Goal: Task Accomplishment & Management: Manage account settings

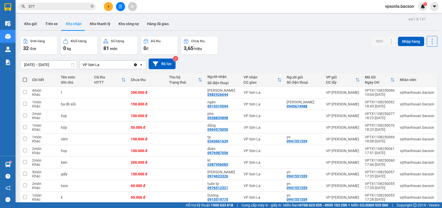
click at [111, 6] on button at bounding box center [108, 6] width 9 height 9
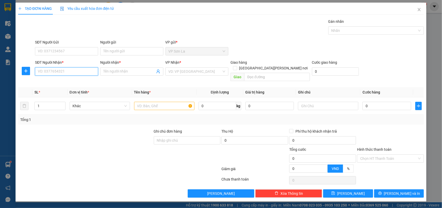
click at [93, 71] on input "SĐT Người Nhận *" at bounding box center [66, 71] width 63 height 8
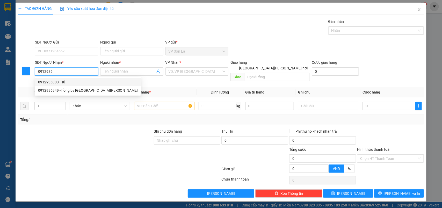
click at [65, 80] on div "0912936303 - Tú" at bounding box center [88, 82] width 100 height 6
type input "0912936303"
type input "Tú"
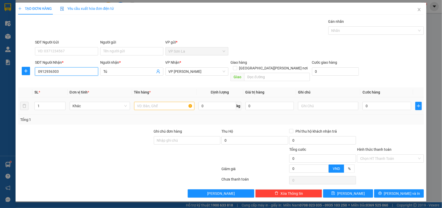
type input "0912936303"
click at [140, 103] on input "text" at bounding box center [164, 106] width 60 height 8
type input "h"
click at [394, 102] on input "0" at bounding box center [386, 106] width 49 height 8
type input "5"
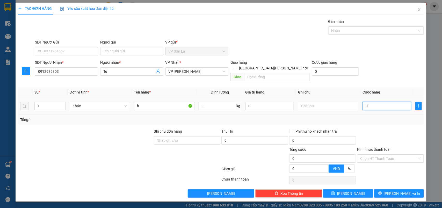
type input "5"
type input "50"
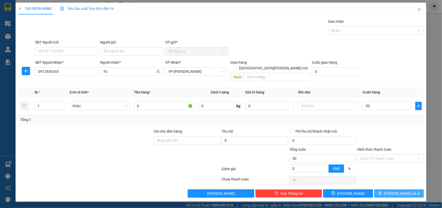
type input "50.000"
click at [404, 190] on span "[PERSON_NAME] và In" at bounding box center [402, 193] width 36 height 6
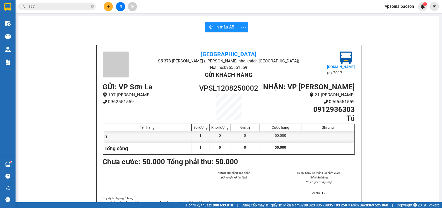
click at [107, 5] on icon "plus" at bounding box center [109, 7] width 4 height 4
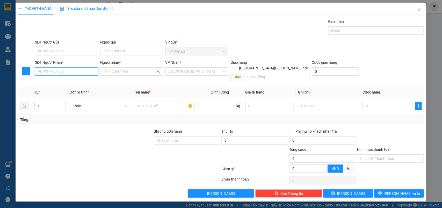
click at [46, 75] on input "SĐT Người Nhận *" at bounding box center [66, 71] width 63 height 8
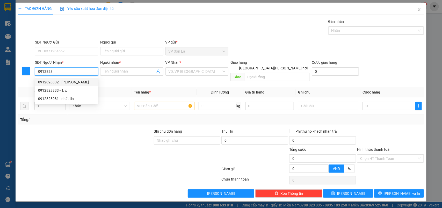
click at [63, 80] on div "0912828832 - [PERSON_NAME]" at bounding box center [66, 82] width 57 height 6
type input "0912828832"
type input "[PERSON_NAME]"
type input "0912828832"
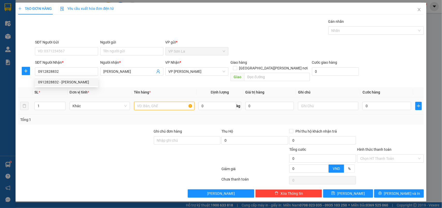
click at [178, 102] on input "text" at bounding box center [164, 106] width 60 height 8
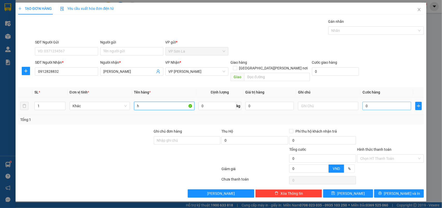
type input "h"
click at [373, 102] on input "0" at bounding box center [386, 106] width 49 height 8
type input "5"
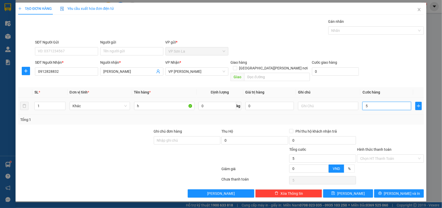
type input "50"
type input "50.000"
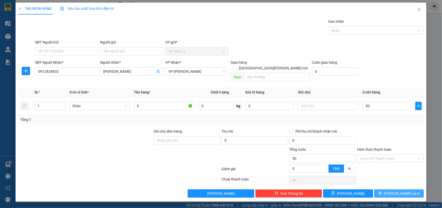
type input "50.000"
click at [388, 190] on button "[PERSON_NAME] và In" at bounding box center [399, 193] width 50 height 8
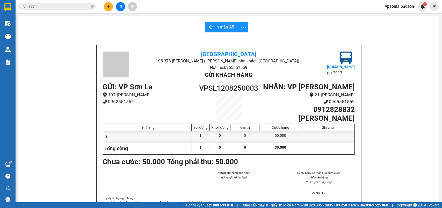
click at [69, 8] on input "377" at bounding box center [58, 7] width 61 height 6
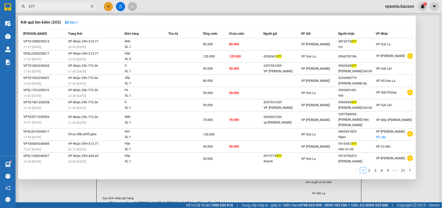
click at [69, 8] on input "377" at bounding box center [58, 7] width 61 height 6
type input "1189"
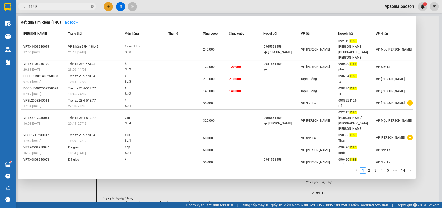
click at [92, 6] on icon "close-circle" at bounding box center [92, 6] width 3 height 3
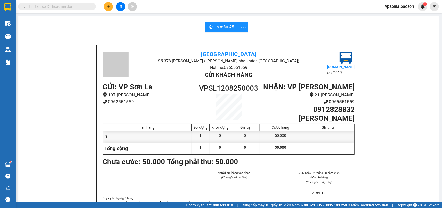
click at [60, 8] on input "text" at bounding box center [58, 7] width 61 height 6
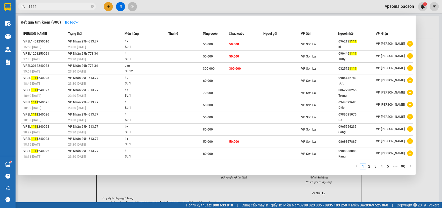
click at [48, 7] on input "1111" at bounding box center [58, 7] width 61 height 6
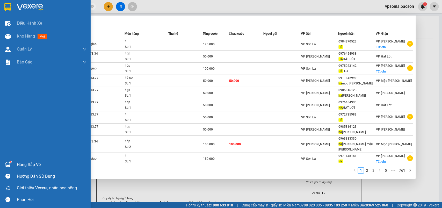
click at [8, 7] on img at bounding box center [7, 7] width 7 height 8
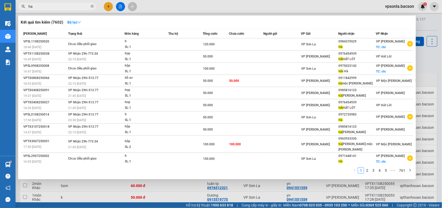
click at [432, 65] on div at bounding box center [221, 104] width 442 height 208
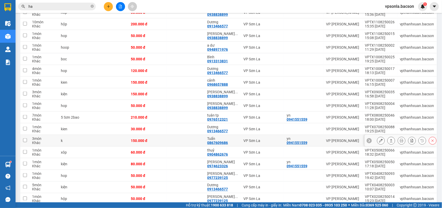
scroll to position [281, 0]
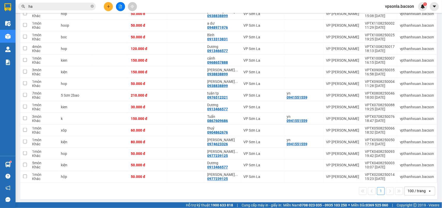
click at [32, 2] on div "Kết quả [PERSON_NAME] ( 7602 ) Bộ lọc Mã ĐH Trạng thái Món hàng Thu hộ [PERSON_…" at bounding box center [50, 6] width 101 height 9
click at [34, 4] on input "ha" at bounding box center [58, 7] width 61 height 6
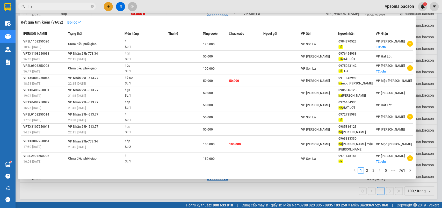
click at [34, 4] on input "ha" at bounding box center [58, 7] width 61 height 6
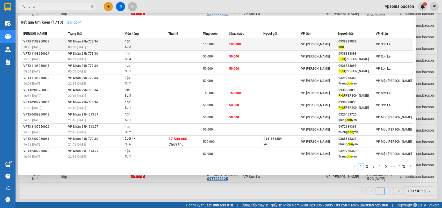
type input "phu"
click at [361, 43] on div "0938839898" at bounding box center [357, 41] width 37 height 5
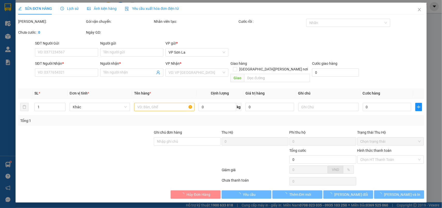
type input "0938839898"
type input "phú"
type input "100.000"
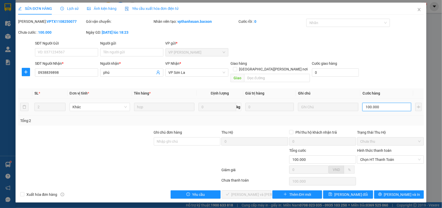
click at [368, 103] on input "100.000" at bounding box center [386, 107] width 49 height 8
type input "8"
type input "80"
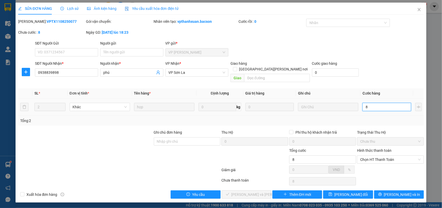
type input "80"
click at [349, 192] on span "[PERSON_NAME] đổi" at bounding box center [350, 195] width 33 height 6
type input "80.000"
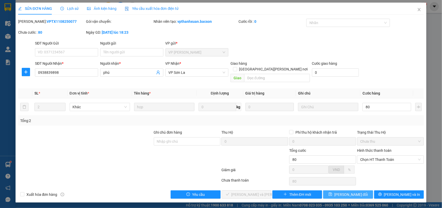
type input "80.000"
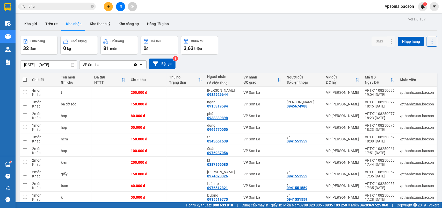
click at [44, 8] on input "phu" at bounding box center [58, 7] width 61 height 6
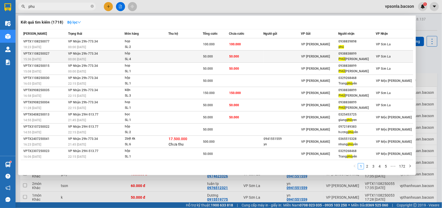
click at [374, 54] on div "0938838899" at bounding box center [357, 53] width 37 height 5
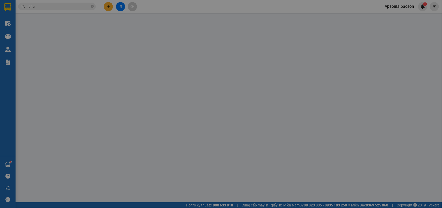
type input "0938838899"
type input "PHÚ [PERSON_NAME]"
type input "50.000"
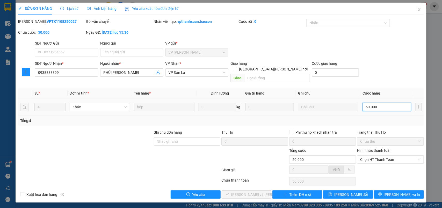
click at [387, 103] on input "50.000" at bounding box center [386, 107] width 49 height 8
type input "4"
type input "40"
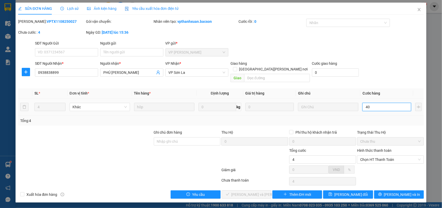
type input "40"
type input "40.000"
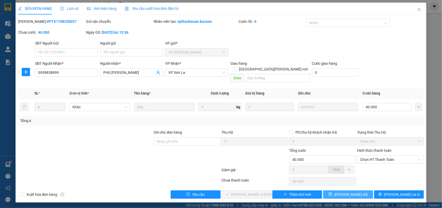
click at [329, 191] on button "[PERSON_NAME] đổi" at bounding box center [348, 194] width 50 height 8
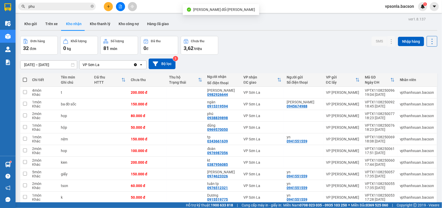
click at [53, 8] on input "phu" at bounding box center [58, 7] width 61 height 6
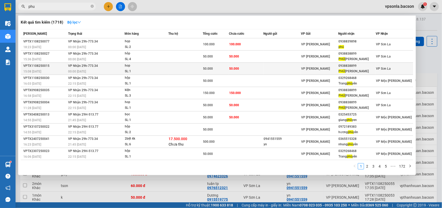
click at [334, 69] on div "VP [PERSON_NAME]" at bounding box center [319, 69] width 37 height 6
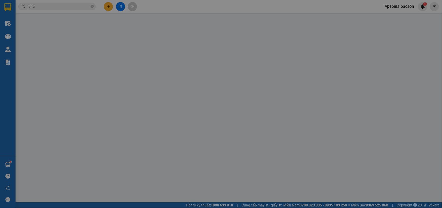
type input "0938838899"
type input "PHÚ [PERSON_NAME]"
type input "50.000"
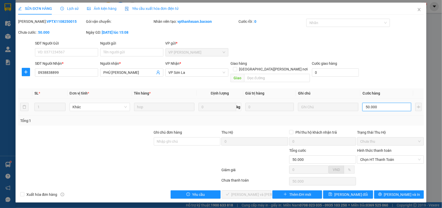
click at [369, 103] on input "50.000" at bounding box center [386, 107] width 49 height 8
type input "4"
type input "40"
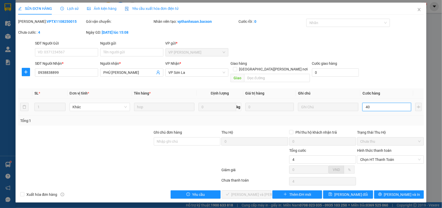
type input "40"
type input "40.000"
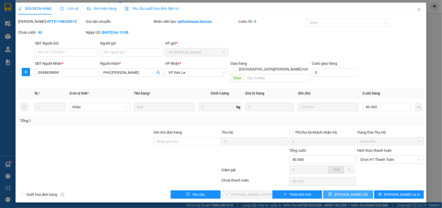
click at [353, 190] on button "[PERSON_NAME] đổi" at bounding box center [348, 194] width 50 height 8
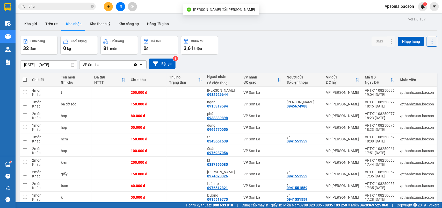
click at [39, 3] on span "phu" at bounding box center [57, 7] width 78 height 8
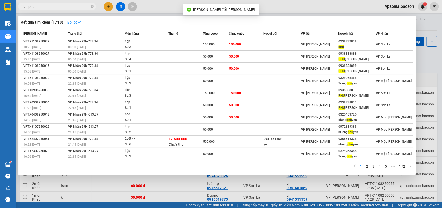
click at [40, 5] on input "phu" at bounding box center [58, 7] width 61 height 6
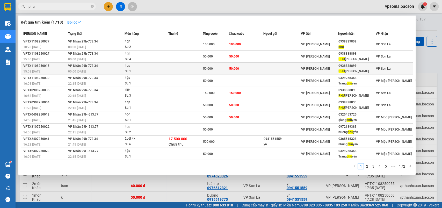
click at [367, 65] on div "0938838899" at bounding box center [357, 65] width 37 height 5
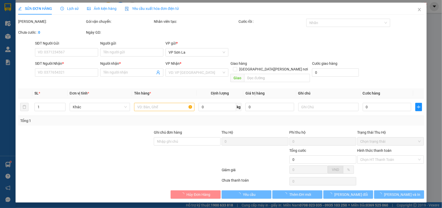
type input "0938838899"
type input "PHÚ [PERSON_NAME]"
type input "40.000"
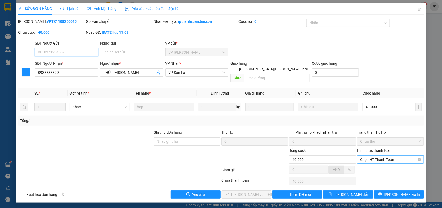
drag, startPoint x: 368, startPoint y: 154, endPoint x: 368, endPoint y: 158, distance: 3.6
click at [368, 156] on span "Chọn HT Thanh Toán" at bounding box center [390, 160] width 61 height 8
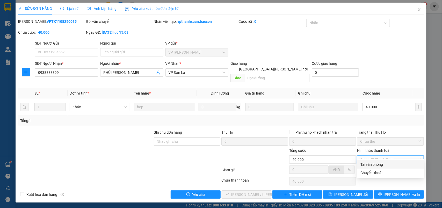
click at [368, 162] on div "Tại văn phòng" at bounding box center [390, 164] width 61 height 6
type input "0"
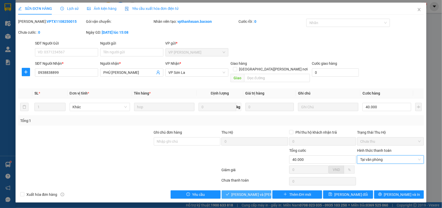
click at [236, 192] on span "[PERSON_NAME] và [PERSON_NAME] hàng" at bounding box center [266, 195] width 70 height 6
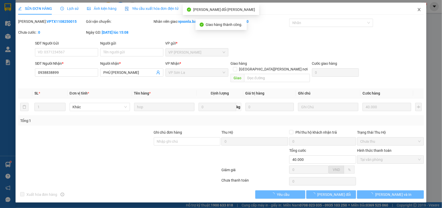
click at [419, 9] on icon "close" at bounding box center [419, 10] width 4 height 4
click at [419, 9] on div "1" at bounding box center [422, 6] width 9 height 9
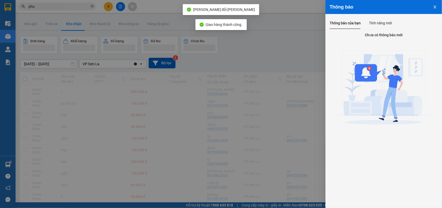
click at [419, 9] on div at bounding box center [221, 104] width 442 height 208
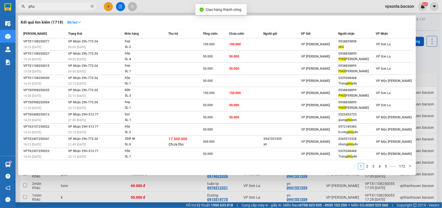
click at [58, 7] on input "phu" at bounding box center [58, 7] width 61 height 6
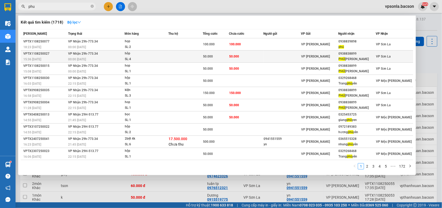
click at [332, 55] on div "VP [PERSON_NAME]" at bounding box center [319, 57] width 37 height 6
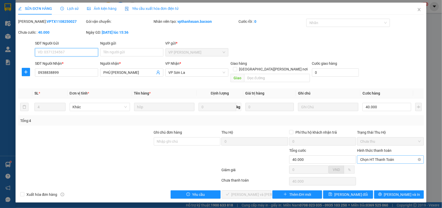
click at [366, 156] on span "Chọn HT Thanh Toán" at bounding box center [390, 160] width 61 height 8
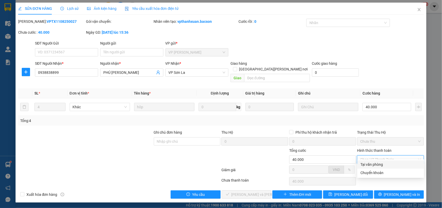
click at [366, 160] on div "Tại văn phòng" at bounding box center [390, 164] width 67 height 8
type input "0"
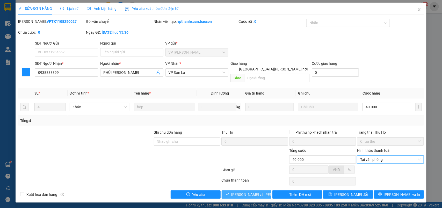
click at [254, 192] on span "[PERSON_NAME] và [PERSON_NAME] hàng" at bounding box center [266, 195] width 70 height 6
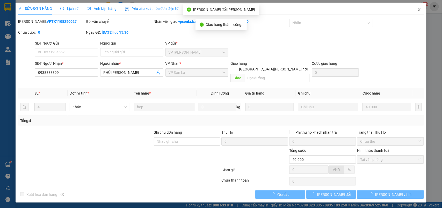
click at [420, 10] on icon "close" at bounding box center [419, 9] width 3 height 3
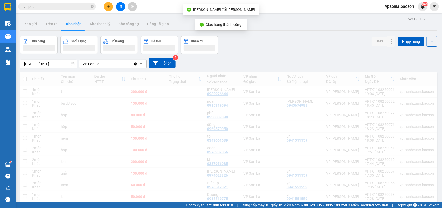
click at [420, 10] on div "NaN" at bounding box center [422, 6] width 9 height 9
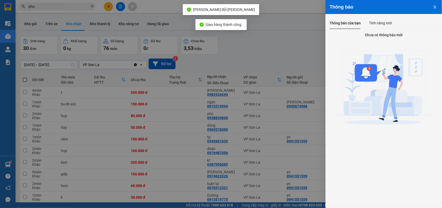
click at [67, 16] on div at bounding box center [221, 104] width 442 height 208
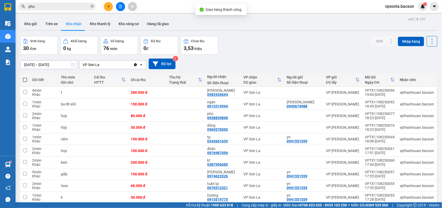
click at [442, 4] on div "Thông báo Thông báo của bạn Tính năng mới Chưa có thông báo mới" at bounding box center [442, 104] width 0 height 208
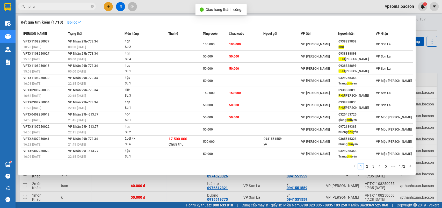
click at [65, 4] on input "phu" at bounding box center [58, 7] width 61 height 6
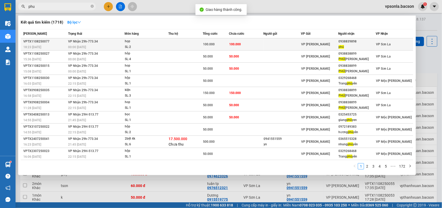
click at [339, 43] on div "0938839898" at bounding box center [357, 41] width 37 height 5
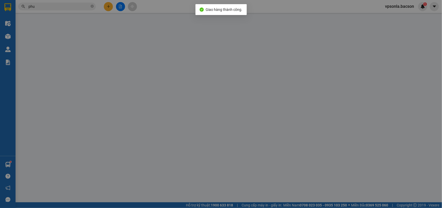
type input "0938839898"
type input "phú"
type input "80.000"
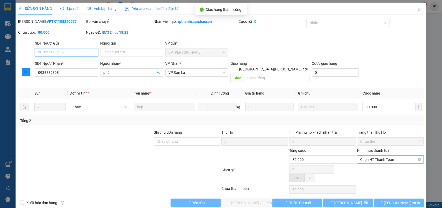
click at [375, 156] on span "Chọn HT Thanh Toán" at bounding box center [390, 160] width 61 height 8
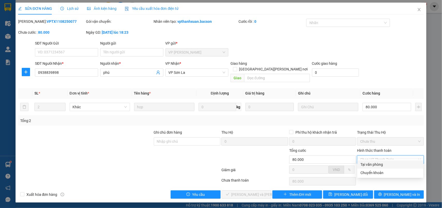
click at [367, 167] on div "Tại văn phòng" at bounding box center [390, 164] width 66 height 8
type input "0"
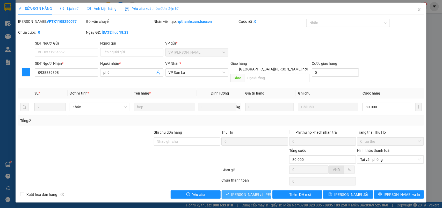
click at [250, 192] on span "[PERSON_NAME] và [PERSON_NAME] hàng" at bounding box center [266, 195] width 70 height 6
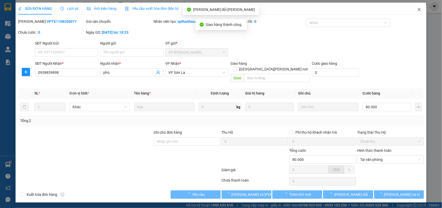
click at [421, 11] on icon "close" at bounding box center [419, 10] width 4 height 4
click at [419, 10] on div "vpsonla.bacson 1" at bounding box center [404, 6] width 46 height 9
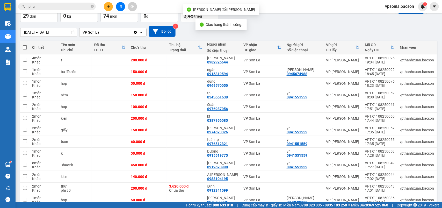
scroll to position [65, 0]
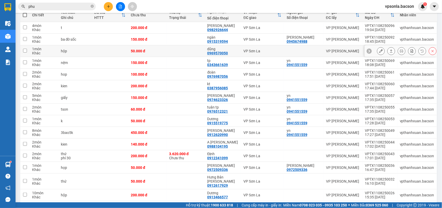
click at [379, 53] on icon at bounding box center [381, 51] width 4 height 4
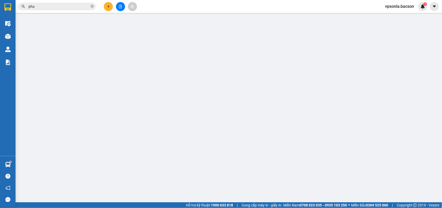
type input "0969570050"
type input "dũng"
type input "50.000"
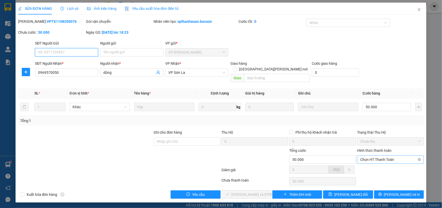
click at [363, 156] on span "Chọn HT Thanh Toán" at bounding box center [390, 160] width 61 height 8
click at [365, 163] on div "Tại văn phòng" at bounding box center [390, 164] width 61 height 6
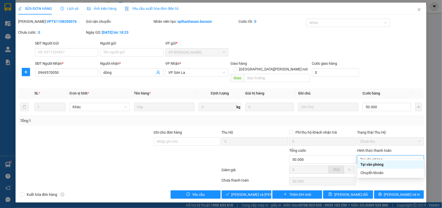
type input "0"
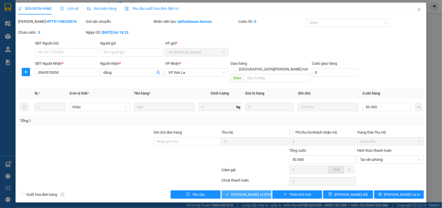
click at [248, 192] on span "[PERSON_NAME] và [PERSON_NAME] hàng" at bounding box center [266, 195] width 70 height 6
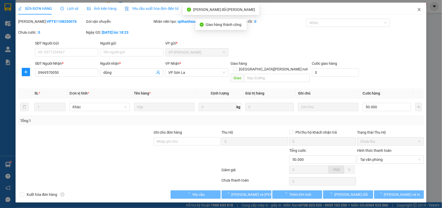
click at [419, 9] on icon "close" at bounding box center [419, 10] width 4 height 4
click at [419, 9] on div "1" at bounding box center [422, 6] width 9 height 9
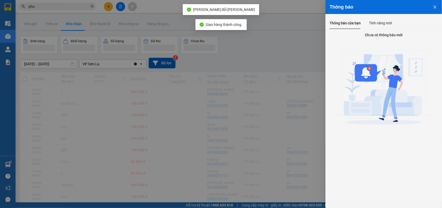
click at [342, 31] on div "Chưa có thông báo mới" at bounding box center [383, 84] width 116 height 110
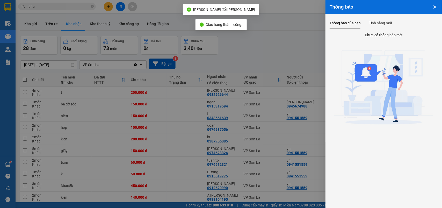
click at [299, 45] on div at bounding box center [221, 104] width 442 height 208
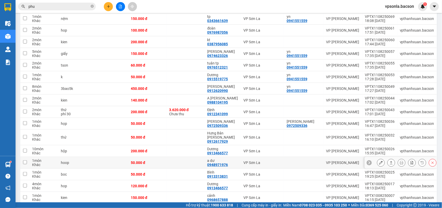
scroll to position [129, 0]
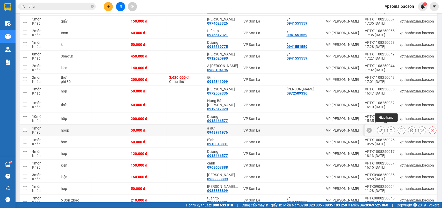
click at [390, 127] on div at bounding box center [391, 130] width 8 height 8
click at [389, 128] on icon at bounding box center [391, 130] width 4 height 4
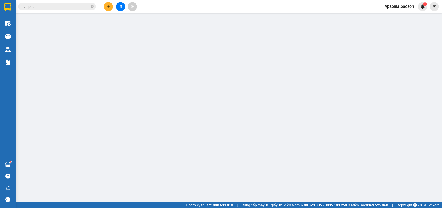
type input "0948971976"
type input "a dư"
type input "50.000"
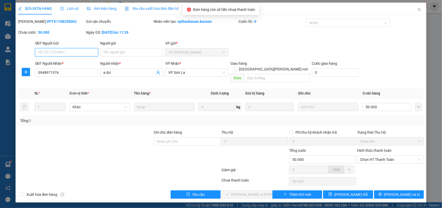
drag, startPoint x: 376, startPoint y: 155, endPoint x: 373, endPoint y: 158, distance: 4.6
click at [376, 156] on span "Chọn HT Thanh Toán" at bounding box center [390, 160] width 61 height 8
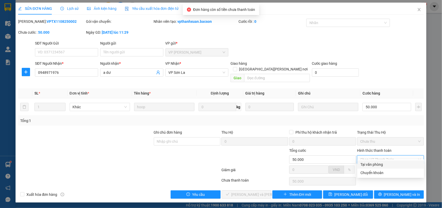
drag, startPoint x: 371, startPoint y: 163, endPoint x: 286, endPoint y: 175, distance: 86.1
click at [371, 163] on div "Tại văn phòng" at bounding box center [390, 164] width 61 height 6
type input "0"
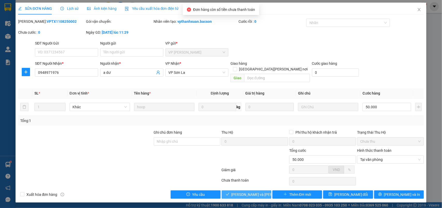
click at [238, 192] on span "[PERSON_NAME] và [PERSON_NAME] hàng" at bounding box center [266, 195] width 70 height 6
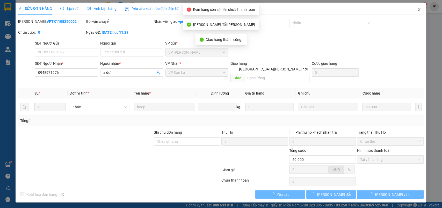
click at [420, 8] on icon "close" at bounding box center [419, 10] width 4 height 4
click at [418, 10] on div "vpsonla.bacson 1" at bounding box center [404, 6] width 46 height 9
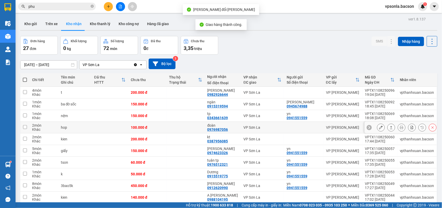
scroll to position [32, 0]
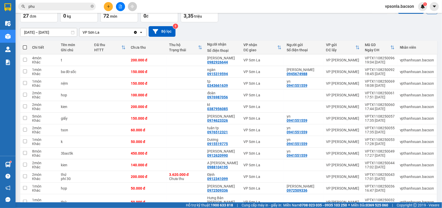
click at [48, 7] on input "phu" at bounding box center [58, 7] width 61 height 6
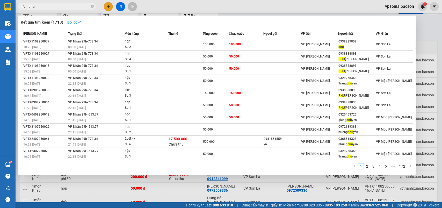
click at [48, 7] on input "phu" at bounding box center [58, 7] width 61 height 6
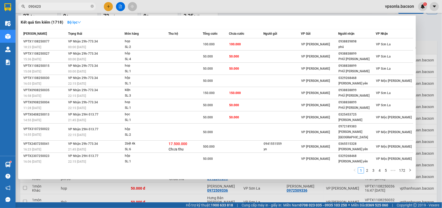
type input "0904200"
